Goal: Task Accomplishment & Management: Manage account settings

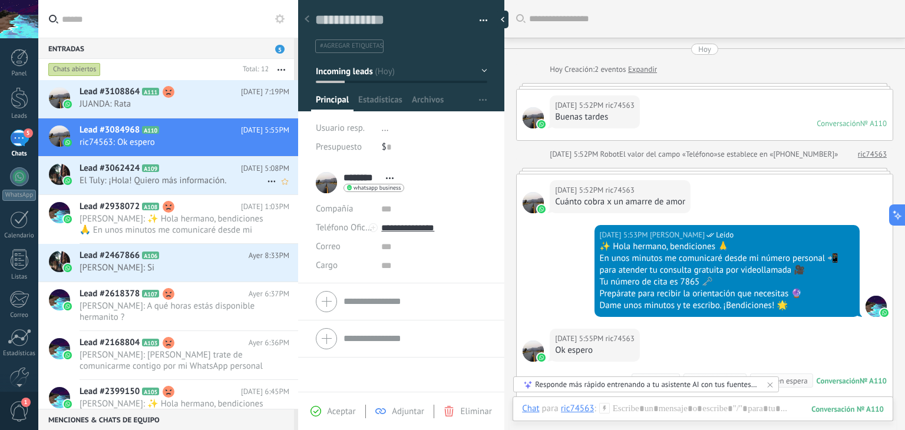
scroll to position [17, 0]
click at [225, 108] on span "JUANDA: Rata" at bounding box center [173, 103] width 187 height 11
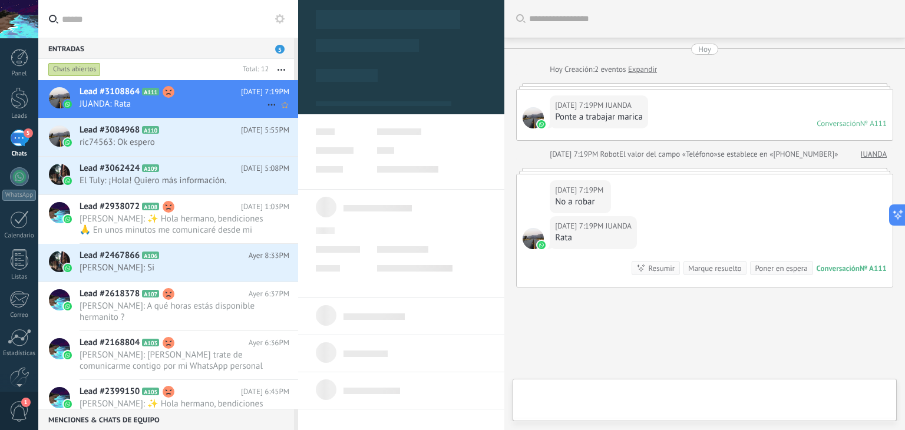
click at [185, 92] on h2 "Lead #3108864 A111" at bounding box center [160, 92] width 161 height 12
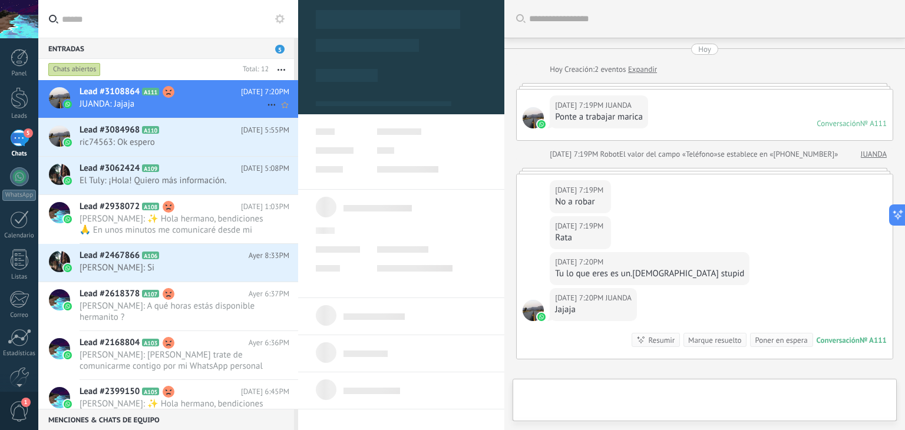
click at [219, 114] on div "Lead #3108864 A111 [DATE] 7:20PM JUANDA: Jajaja" at bounding box center [189, 98] width 219 height 37
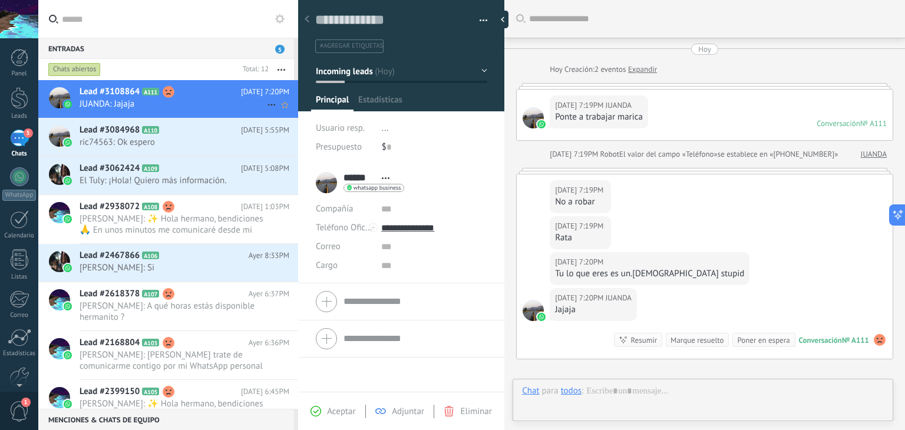
scroll to position [134, 0]
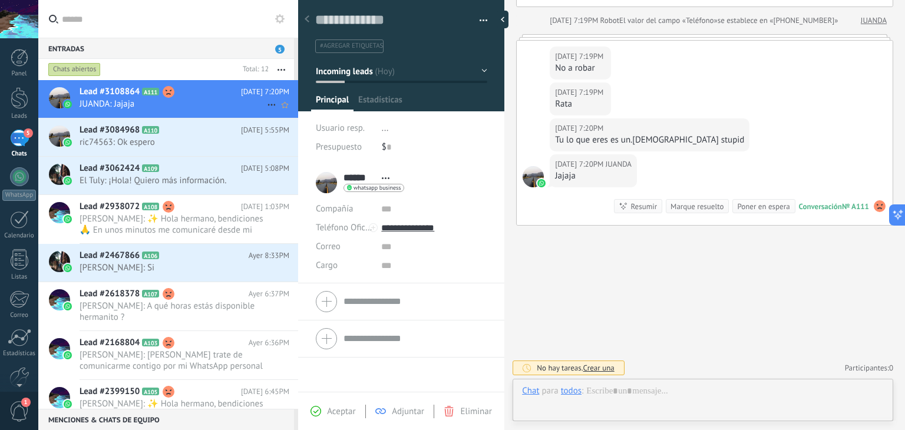
click at [265, 103] on icon at bounding box center [272, 105] width 14 height 14
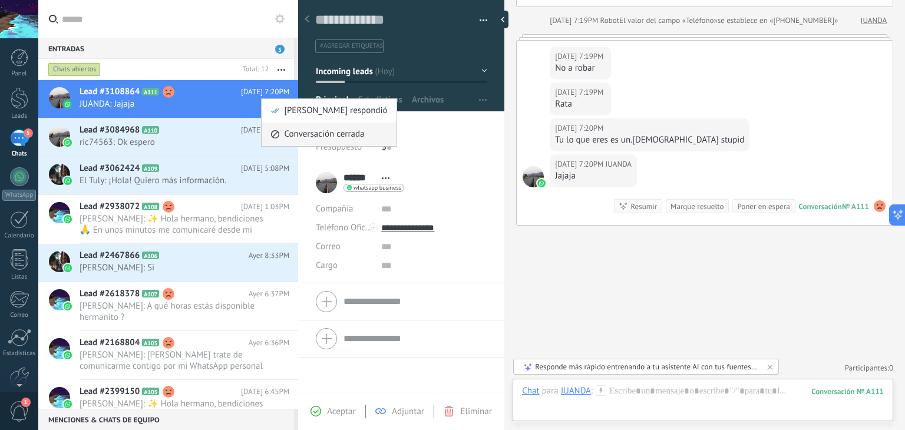
click at [292, 128] on span "Conversación cerrada" at bounding box center [324, 135] width 80 height 24
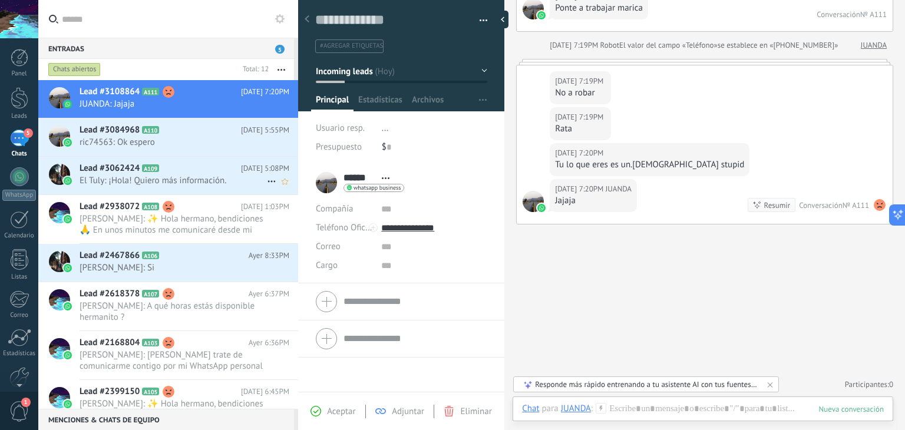
scroll to position [127, 0]
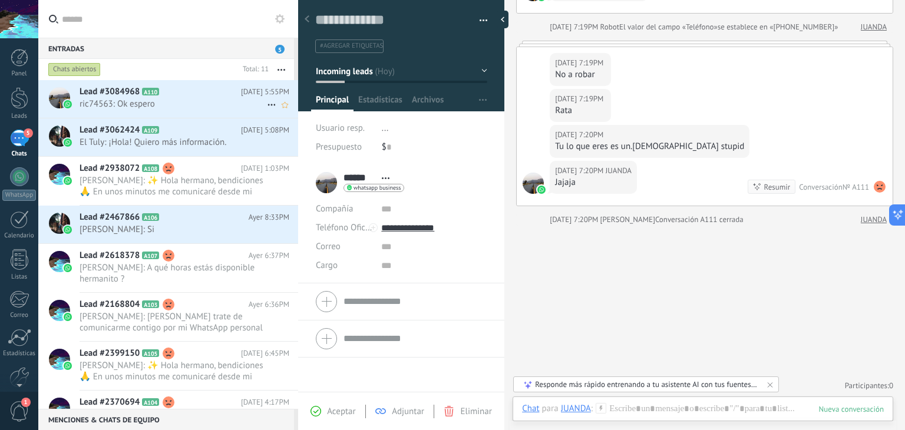
drag, startPoint x: 219, startPoint y: 98, endPoint x: 237, endPoint y: 98, distance: 17.7
click at [219, 98] on span "ric74563: Ok espero" at bounding box center [173, 103] width 187 height 11
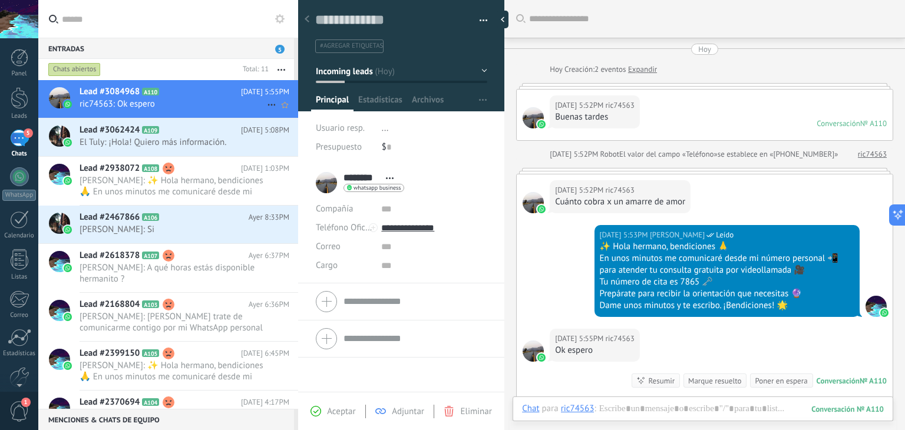
scroll to position [148, 0]
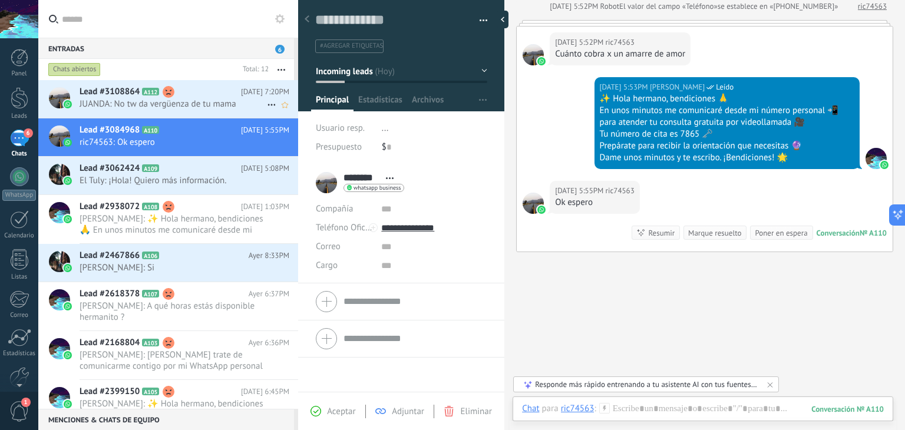
click at [267, 105] on icon at bounding box center [272, 105] width 14 height 14
click at [200, 58] on div at bounding box center [452, 215] width 905 height 430
drag, startPoint x: 190, startPoint y: 102, endPoint x: 158, endPoint y: 102, distance: 31.8
click at [159, 103] on span "JUANDA: No tw da vergüenza de tu mama" at bounding box center [173, 103] width 187 height 11
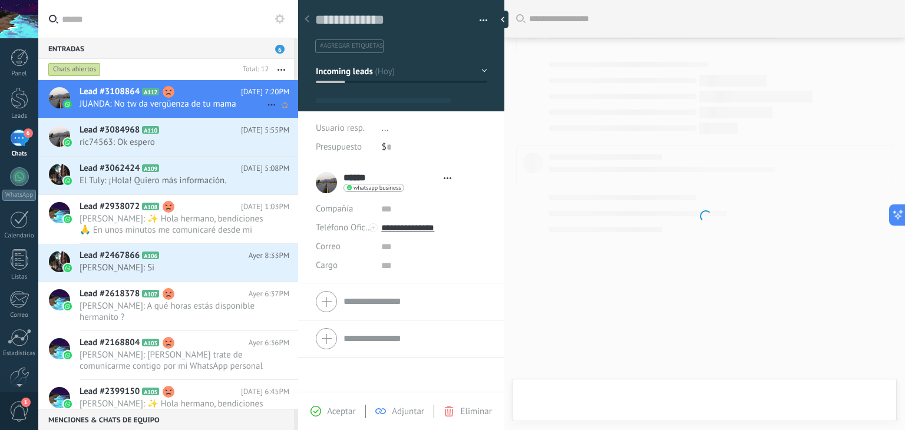
scroll to position [17, 0]
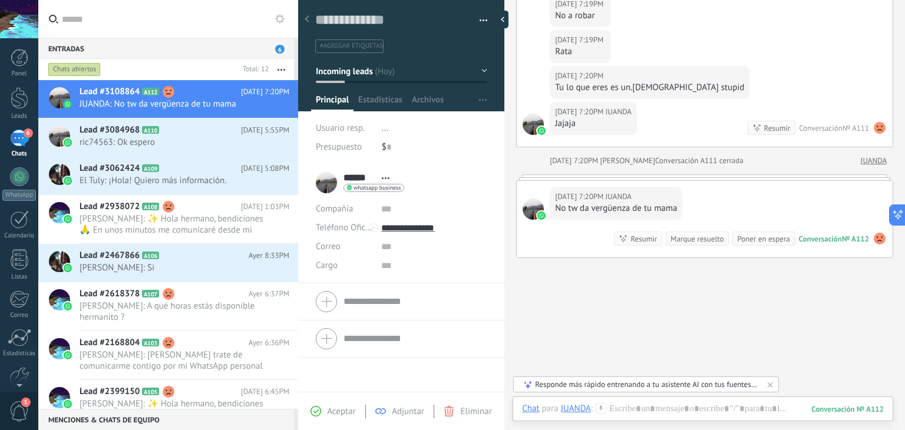
drag, startPoint x: 210, startPoint y: 98, endPoint x: 462, endPoint y: 413, distance: 403.3
click at [462, 413] on span "Eliminar" at bounding box center [475, 411] width 31 height 11
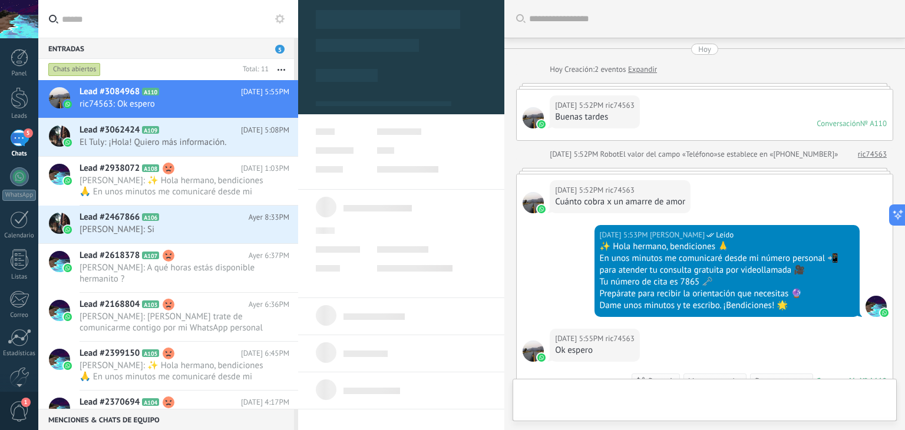
type textarea "**********"
